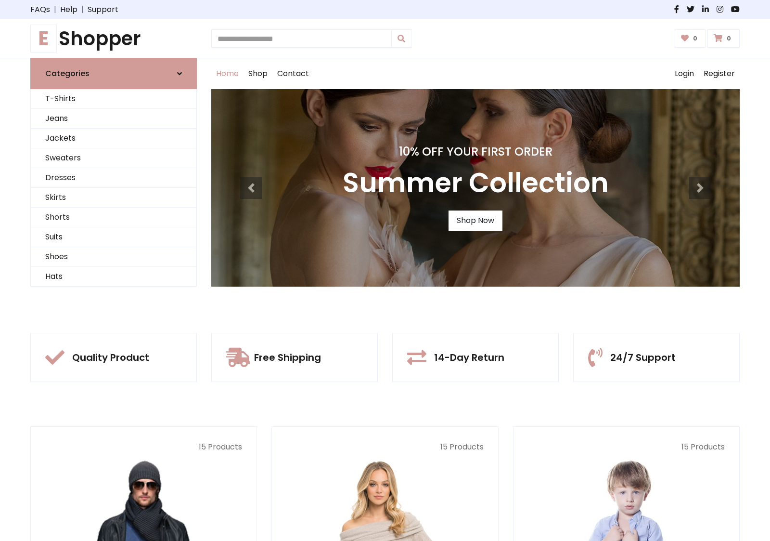
click at [385, 270] on div "10% Off Your First Order Autumn Collection Shop Now 10% Off Your First Order Su…" at bounding box center [475, 187] width 528 height 197
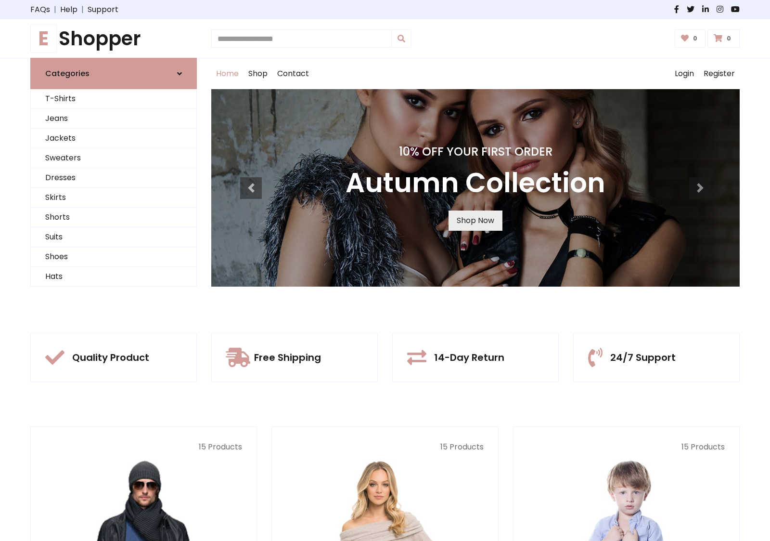
click at [475, 220] on link "Shop Now" at bounding box center [476, 220] width 54 height 20
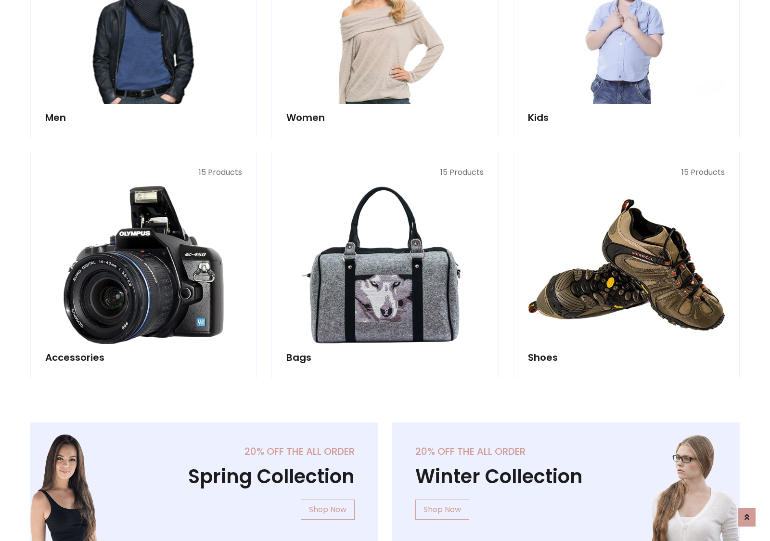
scroll to position [960, 0]
